Goal: Task Accomplishment & Management: Manage account settings

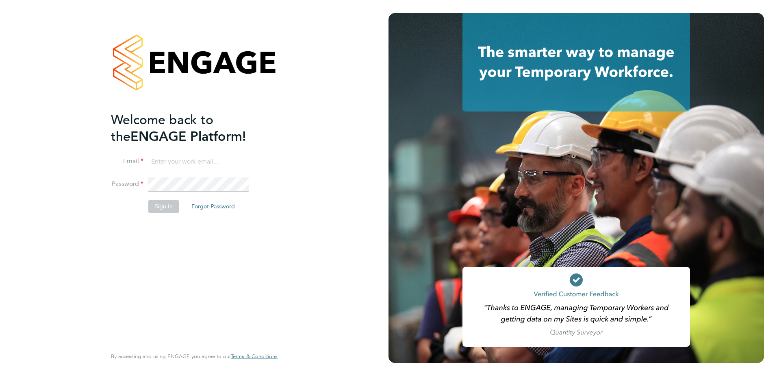
type input "[PERSON_NAME][EMAIL_ADDRESS][PERSON_NAME][DOMAIN_NAME]"
click at [160, 209] on button "Sign In" at bounding box center [163, 206] width 31 height 13
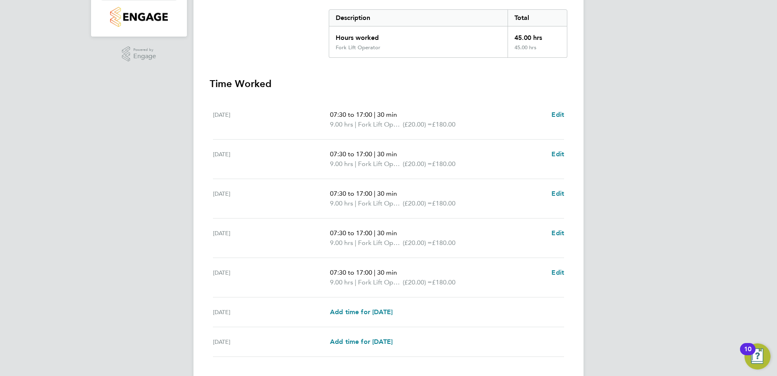
scroll to position [218, 0]
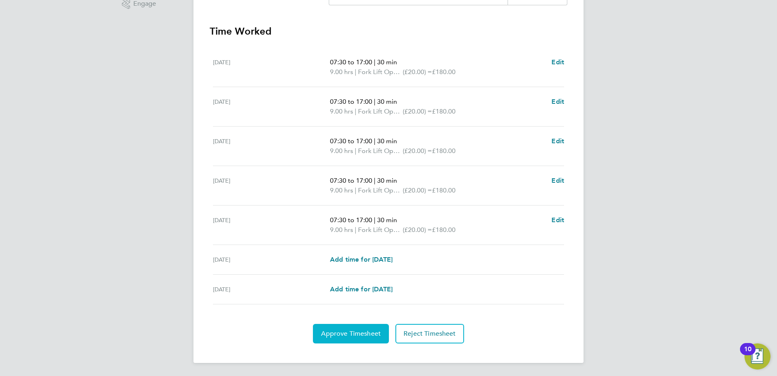
click at [348, 330] on span "Approve Timesheet" at bounding box center [351, 333] width 60 height 8
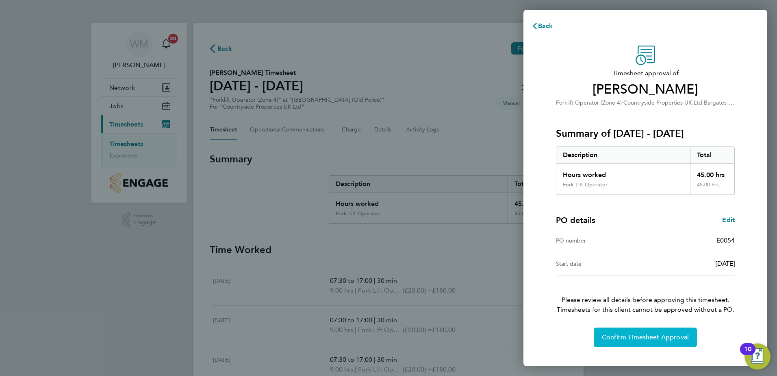
click at [668, 336] on span "Confirm Timesheet Approval" at bounding box center [645, 337] width 87 height 8
